Goal: Transaction & Acquisition: Download file/media

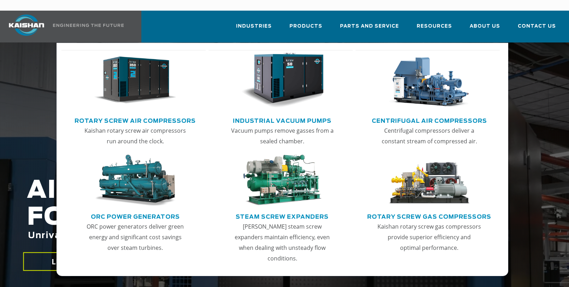
click at [278, 115] on link "Industrial Vacuum Pumps" at bounding box center [282, 120] width 99 height 11
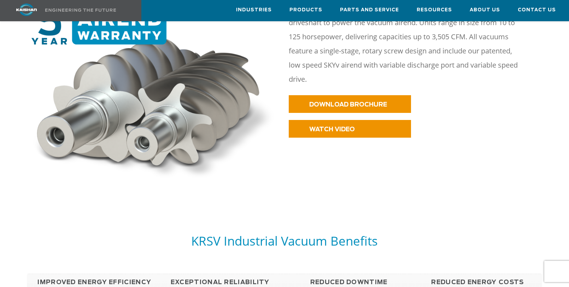
scroll to position [353, 0]
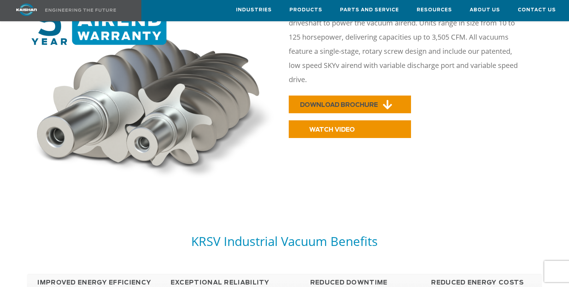
click at [335, 95] on link "DOWNLOAD BROCHURE" at bounding box center [350, 104] width 122 height 18
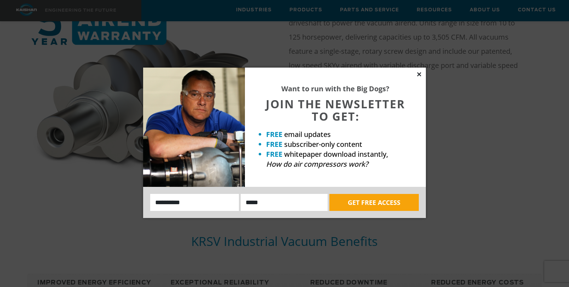
click at [417, 71] on icon at bounding box center [419, 74] width 6 height 6
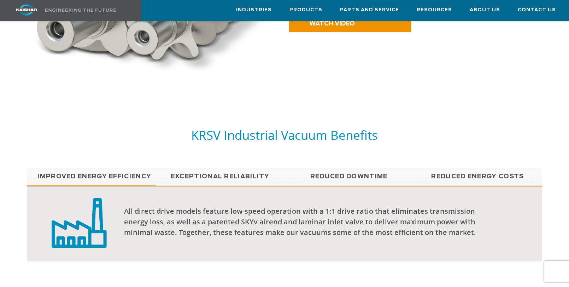
scroll to position [389, 0]
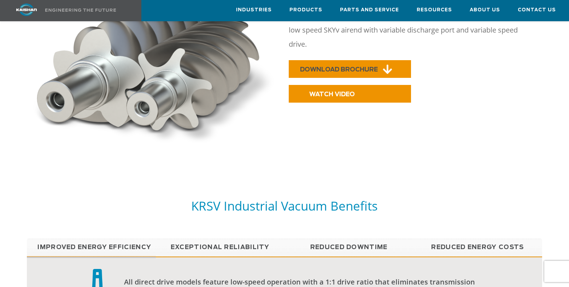
click at [330, 66] on span "DOWNLOAD BROCHURE" at bounding box center [339, 69] width 78 height 6
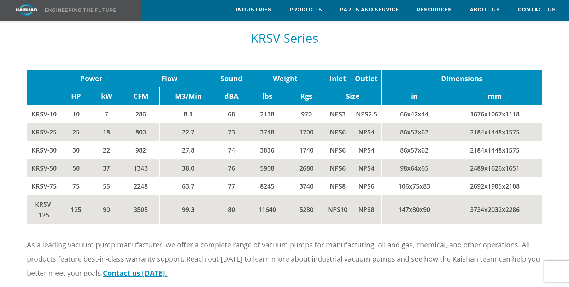
scroll to position [778, 0]
